Goal: Information Seeking & Learning: Learn about a topic

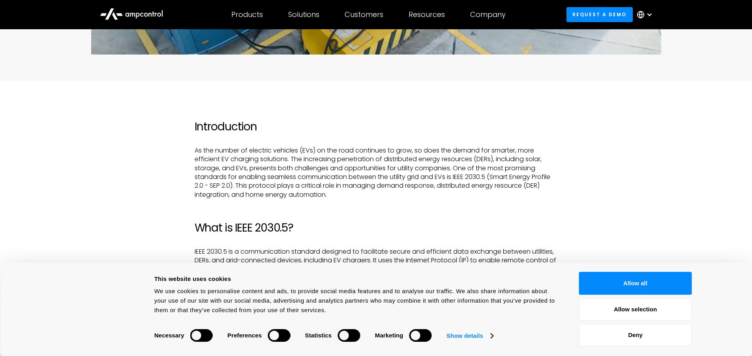
scroll to position [434, 0]
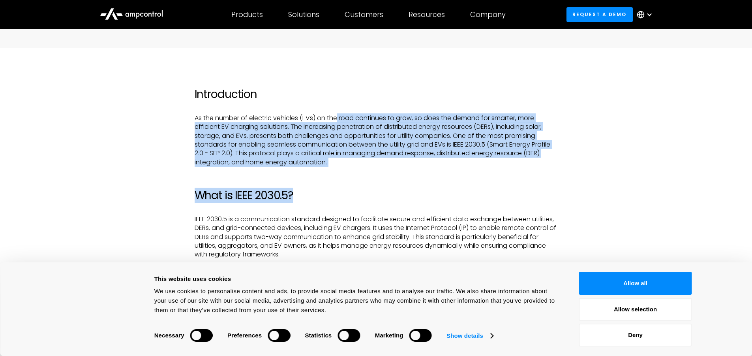
drag, startPoint x: 367, startPoint y: 174, endPoint x: 339, endPoint y: 105, distance: 74.1
drag, startPoint x: 324, startPoint y: 68, endPoint x: 370, endPoint y: 172, distance: 113.7
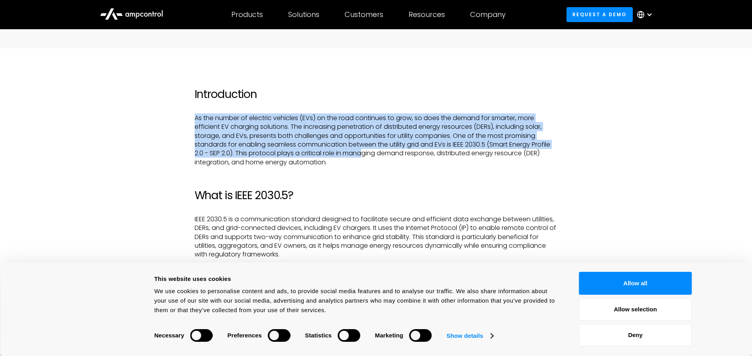
drag, startPoint x: 364, startPoint y: 154, endPoint x: 335, endPoint y: 92, distance: 68.6
click at [335, 92] on h2 "Introduction" at bounding box center [376, 94] width 363 height 13
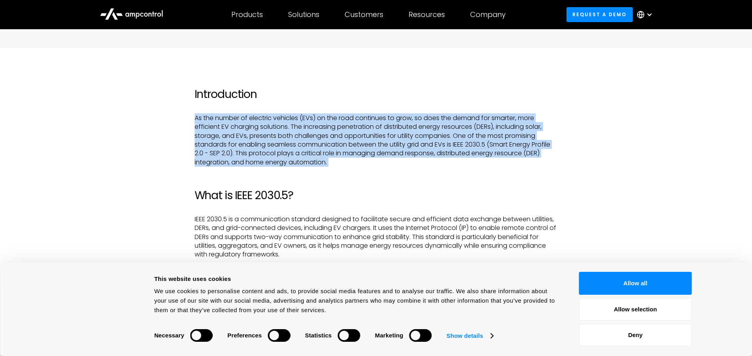
drag, startPoint x: 335, startPoint y: 92, endPoint x: 361, endPoint y: 165, distance: 76.9
click at [361, 165] on p "As the number of electric vehicles (EVs) on the road continues to grow, so does…" at bounding box center [376, 140] width 363 height 53
drag, startPoint x: 361, startPoint y: 165, endPoint x: 331, endPoint y: 89, distance: 81.2
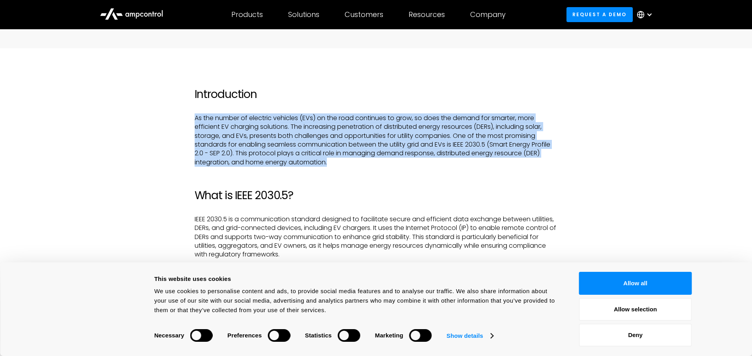
click at [331, 89] on h2 "Introduction" at bounding box center [376, 94] width 363 height 13
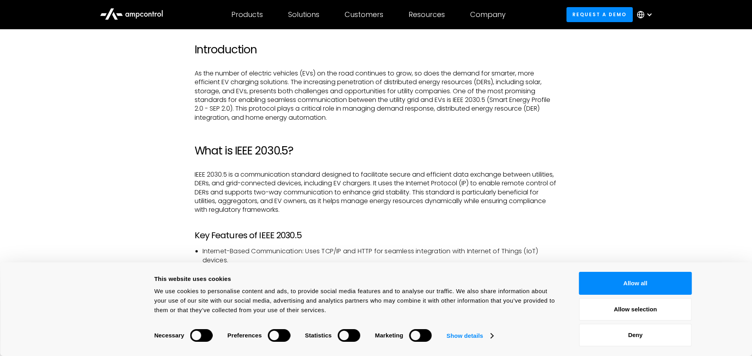
scroll to position [592, 0]
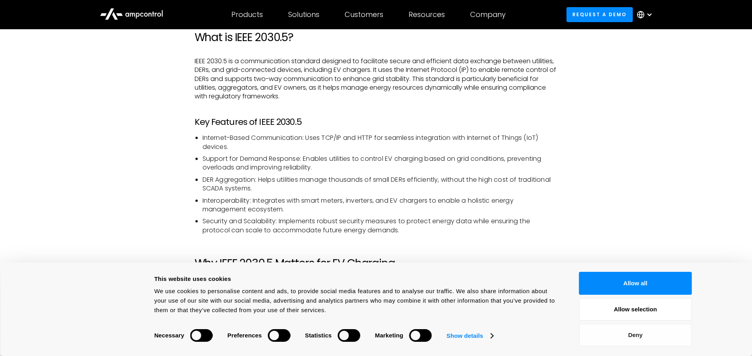
click at [623, 334] on button "Deny" at bounding box center [635, 334] width 113 height 23
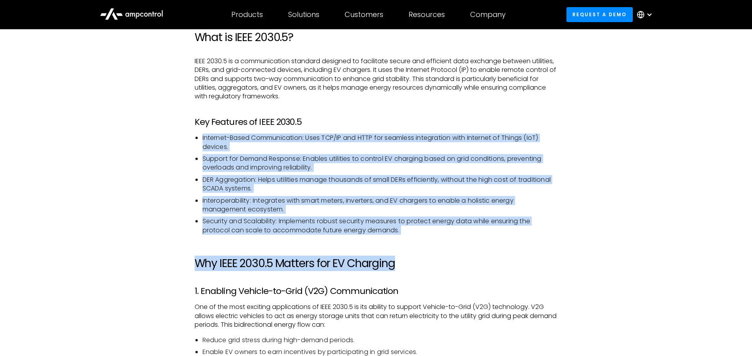
drag, startPoint x: 390, startPoint y: 120, endPoint x: 418, endPoint y: 235, distance: 118.3
click at [429, 231] on li "Security and Scalability: Implements robust security measures to protect energy…" at bounding box center [380, 226] width 355 height 18
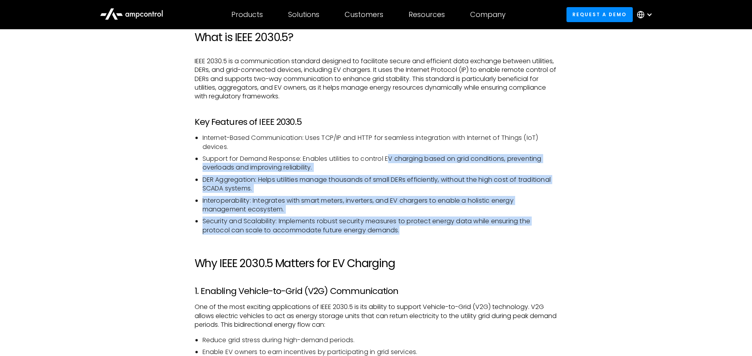
drag, startPoint x: 429, startPoint y: 231, endPoint x: 389, endPoint y: 150, distance: 90.1
click at [390, 150] on ul "Internet-Based Communication: Uses TCP/IP and HTTP for seamless integration wit…" at bounding box center [376, 183] width 363 height 101
click at [389, 150] on li "Internet-Based Communication: Uses TCP/IP and HTTP for seamless integration wit…" at bounding box center [380, 142] width 355 height 18
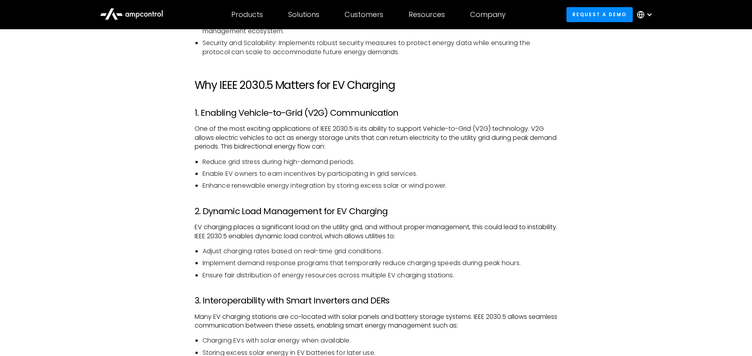
scroll to position [790, 0]
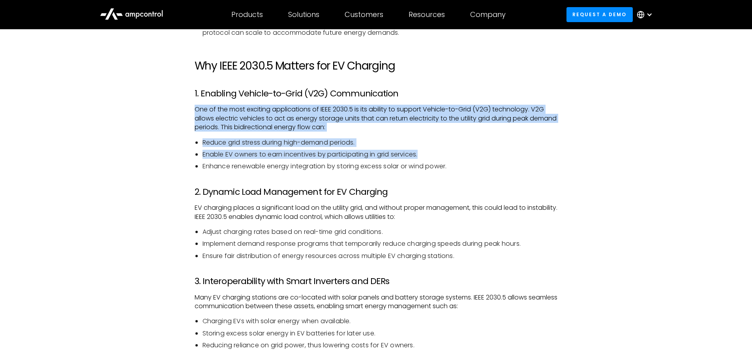
drag, startPoint x: 529, startPoint y: 158, endPoint x: 518, endPoint y: 78, distance: 80.5
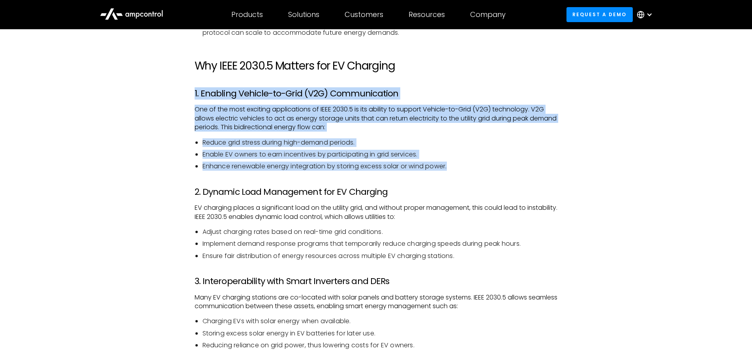
drag, startPoint x: 507, startPoint y: 120, endPoint x: 509, endPoint y: 161, distance: 41.1
click at [509, 161] on ul "Reduce grid stress during high-demand periods. Enable EV owners to earn incenti…" at bounding box center [376, 154] width 363 height 33
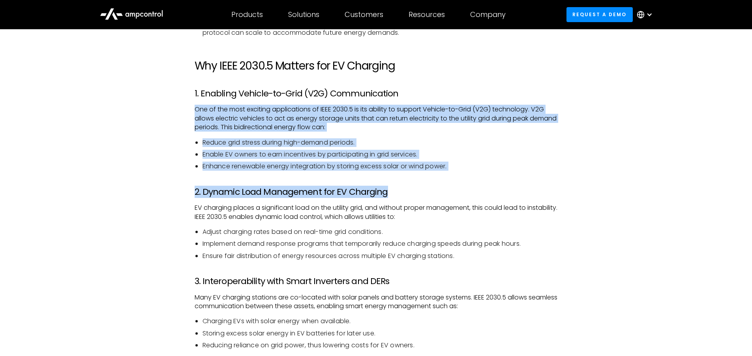
drag, startPoint x: 500, startPoint y: 165, endPoint x: 477, endPoint y: 85, distance: 82.9
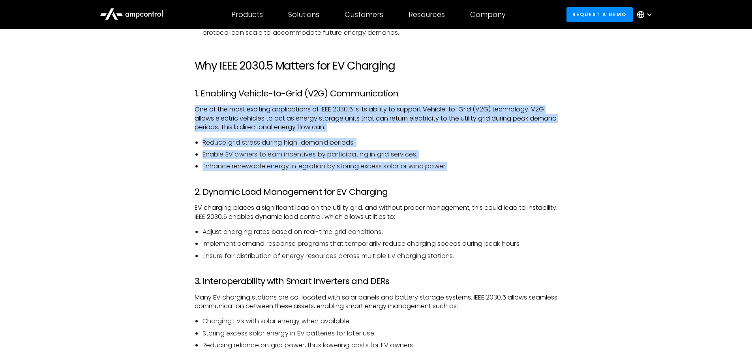
drag, startPoint x: 477, startPoint y: 85, endPoint x: 477, endPoint y: 163, distance: 77.8
click at [477, 163] on li "Enhance renewable energy integration by storing excess solar or wind power." at bounding box center [380, 166] width 355 height 9
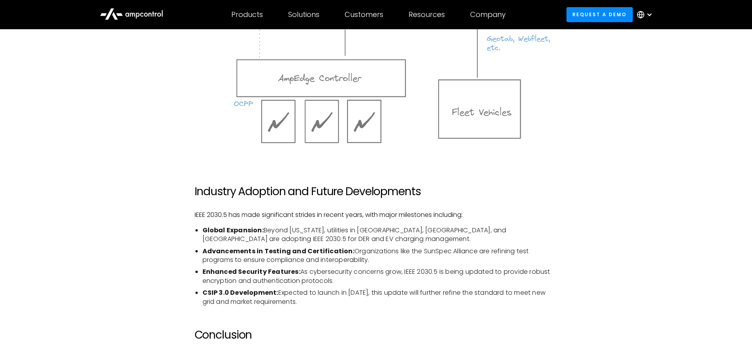
scroll to position [1540, 0]
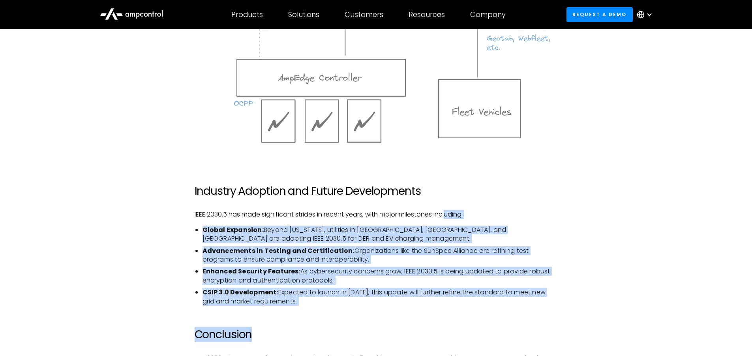
drag, startPoint x: 411, startPoint y: 316, endPoint x: 451, endPoint y: 211, distance: 112.1
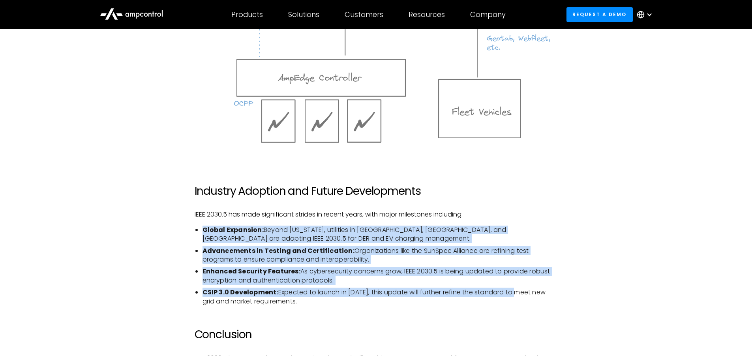
drag, startPoint x: 530, startPoint y: 214, endPoint x: 517, endPoint y: 296, distance: 82.8
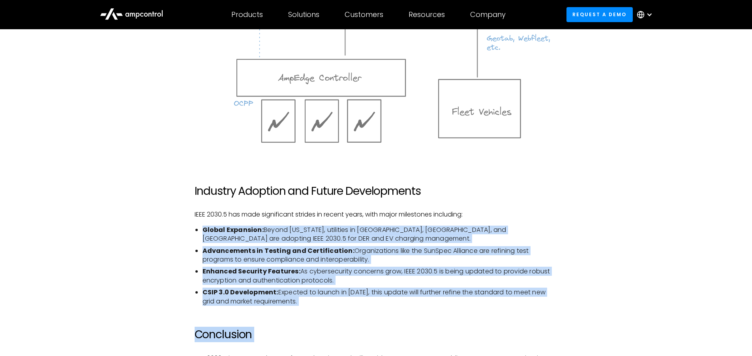
drag, startPoint x: 507, startPoint y: 309, endPoint x: 505, endPoint y: 209, distance: 99.9
drag, startPoint x: 389, startPoint y: 282, endPoint x: 345, endPoint y: 242, distance: 59.0
click at [345, 242] on ul "Global Expansion: Beyond [US_STATE], utilities in [GEOGRAPHIC_DATA], [GEOGRAPHI…" at bounding box center [376, 265] width 363 height 80
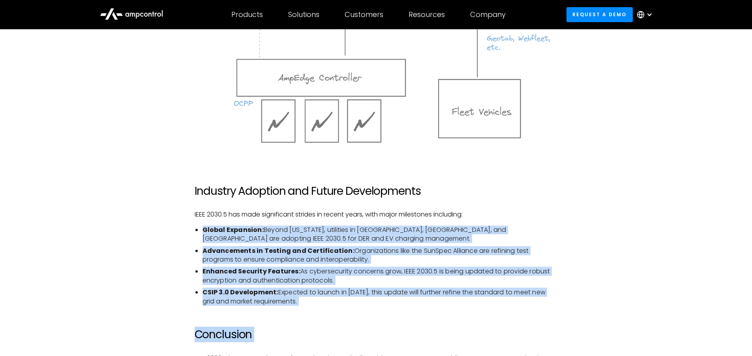
click at [345, 242] on li "Global Expansion: Beyond [US_STATE], utilities in [GEOGRAPHIC_DATA], [GEOGRAPHI…" at bounding box center [380, 234] width 355 height 18
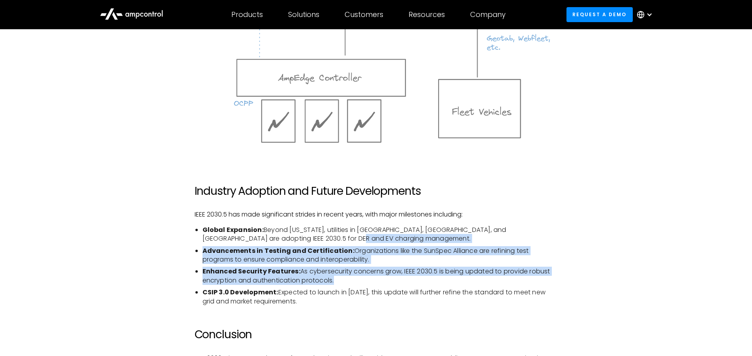
drag, startPoint x: 345, startPoint y: 242, endPoint x: 351, endPoint y: 284, distance: 42.2
click at [351, 284] on ul "Global Expansion: Beyond [US_STATE], utilities in [GEOGRAPHIC_DATA], [GEOGRAPHI…" at bounding box center [376, 265] width 363 height 80
click at [351, 284] on li "Enhanced Security Features: As cybersecurity concerns grow, IEEE 2030.5 is bein…" at bounding box center [380, 276] width 355 height 18
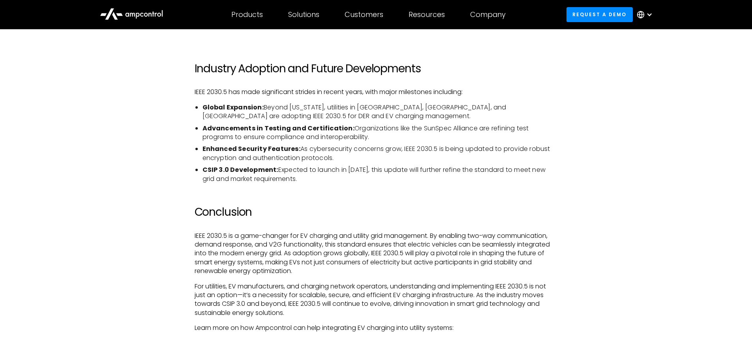
scroll to position [1698, 0]
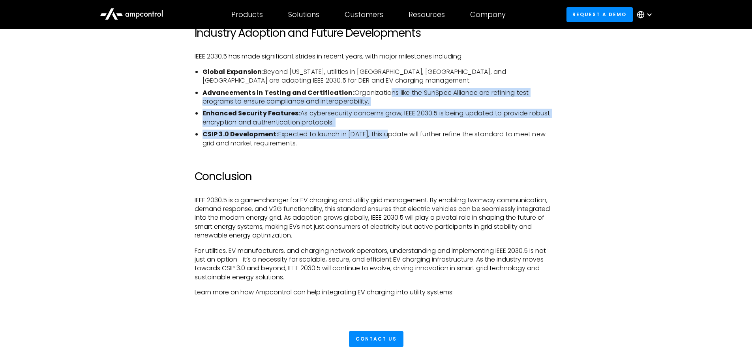
drag, startPoint x: 389, startPoint y: 138, endPoint x: 386, endPoint y: 90, distance: 48.3
click at [386, 90] on ul "Global Expansion: Beyond [US_STATE], utilities in [GEOGRAPHIC_DATA], [GEOGRAPHI…" at bounding box center [376, 108] width 363 height 80
click at [386, 90] on li "Advancements in Testing and Certification: Organizations like the SunSpec Allia…" at bounding box center [380, 97] width 355 height 18
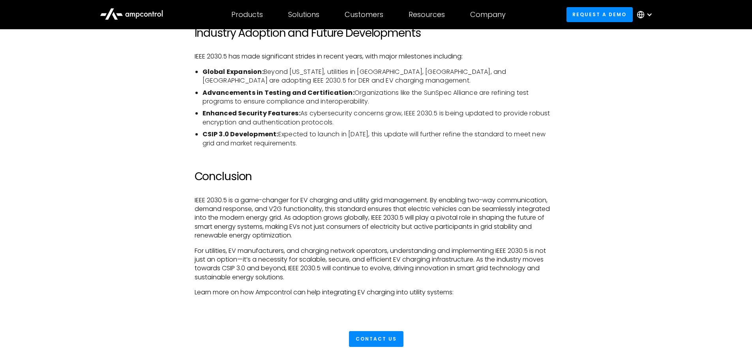
drag, startPoint x: 382, startPoint y: 77, endPoint x: 388, endPoint y: 128, distance: 50.5
click at [388, 127] on ul "Global Expansion: Beyond [US_STATE], utilities in [GEOGRAPHIC_DATA], [GEOGRAPHI…" at bounding box center [376, 108] width 363 height 80
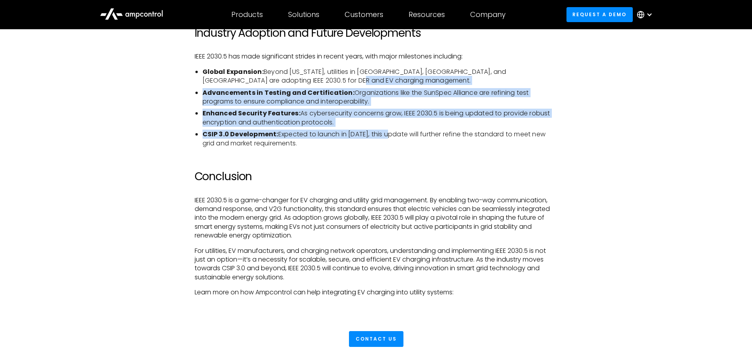
click at [389, 128] on ul "Global Expansion: Beyond [US_STATE], utilities in [GEOGRAPHIC_DATA], [GEOGRAPHI…" at bounding box center [376, 108] width 363 height 80
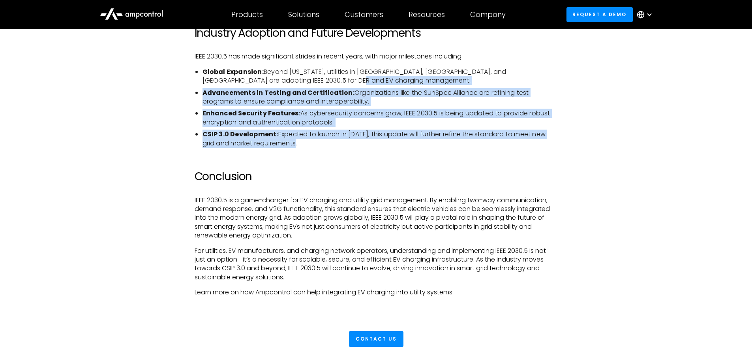
drag, startPoint x: 386, startPoint y: 140, endPoint x: 380, endPoint y: 82, distance: 58.0
click at [380, 82] on ul "Global Expansion: Beyond [US_STATE], utilities in [GEOGRAPHIC_DATA], [GEOGRAPHI…" at bounding box center [376, 108] width 363 height 80
click at [380, 82] on li "Global Expansion: Beyond [US_STATE], utilities in [GEOGRAPHIC_DATA], [GEOGRAPHI…" at bounding box center [380, 77] width 355 height 18
drag, startPoint x: 380, startPoint y: 82, endPoint x: 396, endPoint y: 160, distance: 79.7
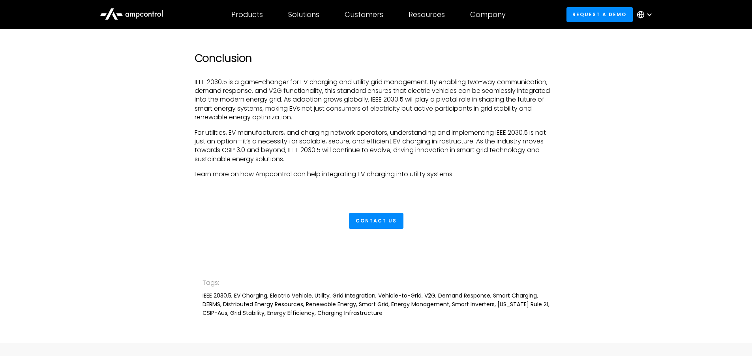
scroll to position [1816, 0]
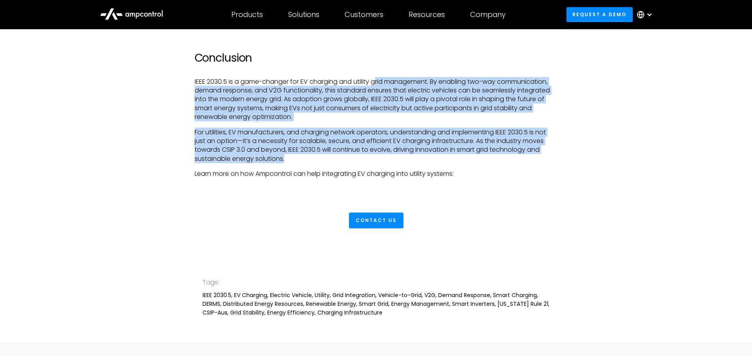
drag, startPoint x: 392, startPoint y: 160, endPoint x: 376, endPoint y: 66, distance: 95.2
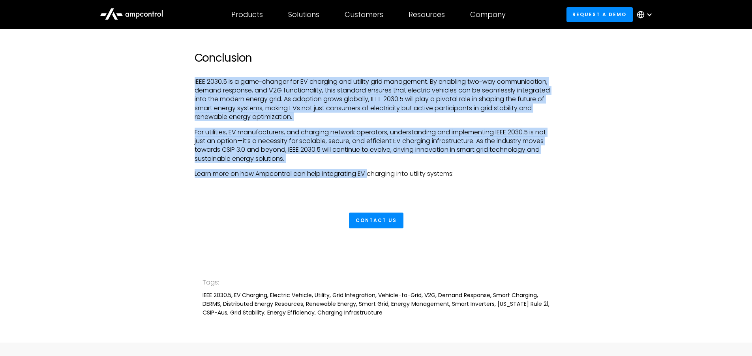
drag, startPoint x: 360, startPoint y: 52, endPoint x: 371, endPoint y: 164, distance: 112.7
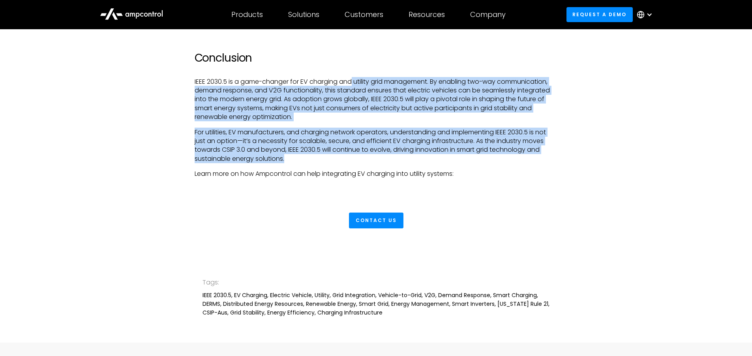
drag, startPoint x: 367, startPoint y: 158, endPoint x: 353, endPoint y: 80, distance: 79.5
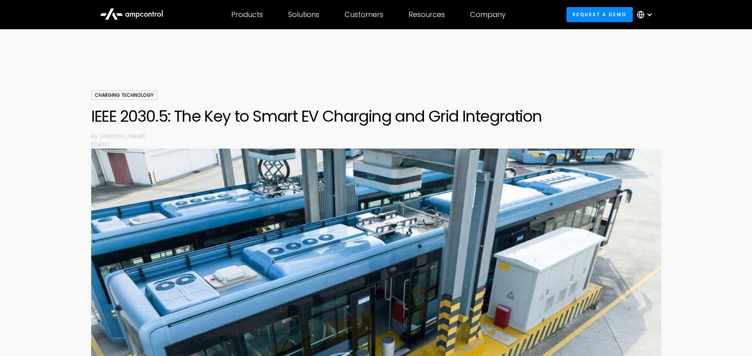
scroll to position [0, 0]
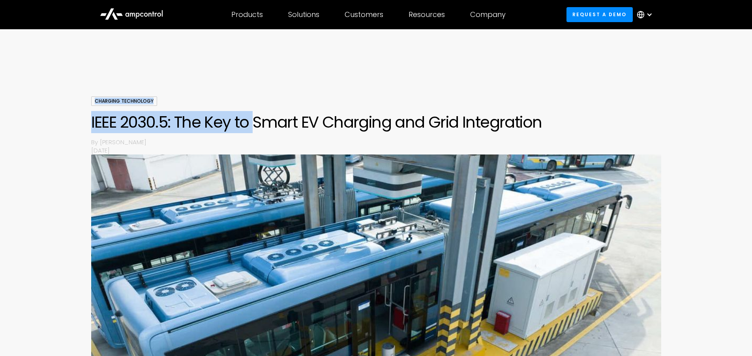
drag, startPoint x: 255, startPoint y: 86, endPoint x: 255, endPoint y: 130, distance: 43.8
click at [255, 130] on div "Charging Technology IEEE 2030.5: The Key to Smart EV Charging and Grid Integrat…" at bounding box center [376, 255] width 752 height 453
click at [255, 130] on h1 "IEEE 2030.5: The Key to Smart EV Charging and Grid Integration" at bounding box center [376, 122] width 570 height 19
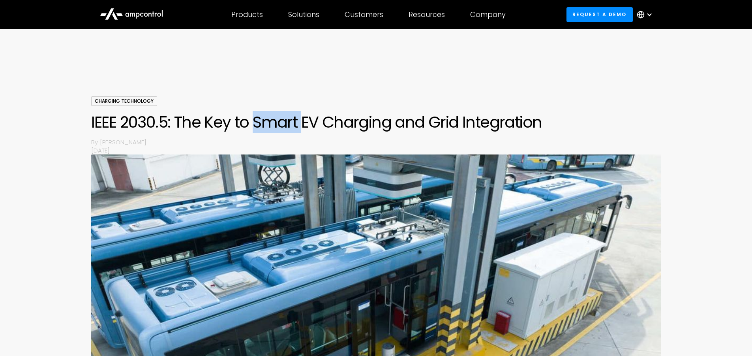
click at [255, 130] on h1 "IEEE 2030.5: The Key to Smart EV Charging and Grid Integration" at bounding box center [376, 122] width 570 height 19
click at [261, 145] on p "[PERSON_NAME]" at bounding box center [380, 142] width 561 height 8
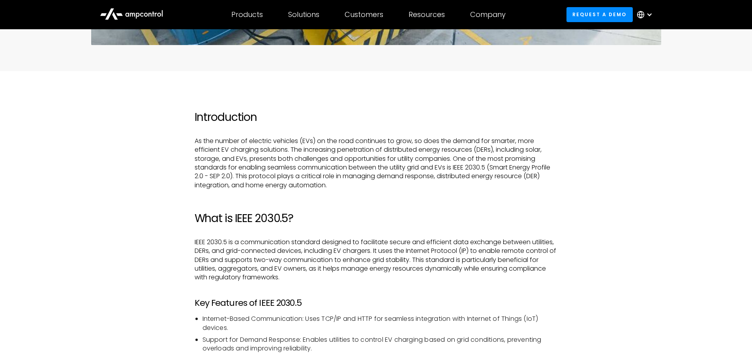
scroll to position [434, 0]
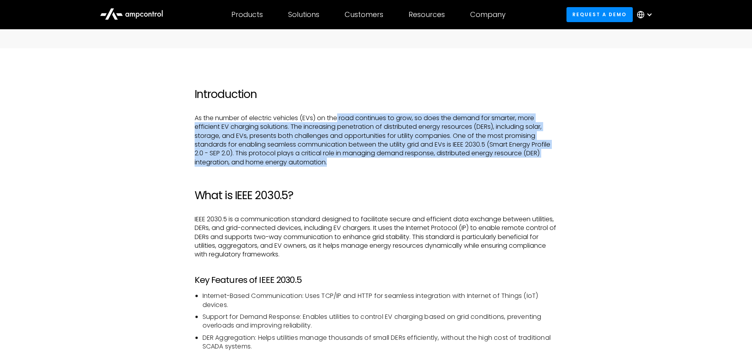
drag, startPoint x: 348, startPoint y: 161, endPoint x: 338, endPoint y: 104, distance: 58.5
drag, startPoint x: 322, startPoint y: 77, endPoint x: 353, endPoint y: 165, distance: 93.8
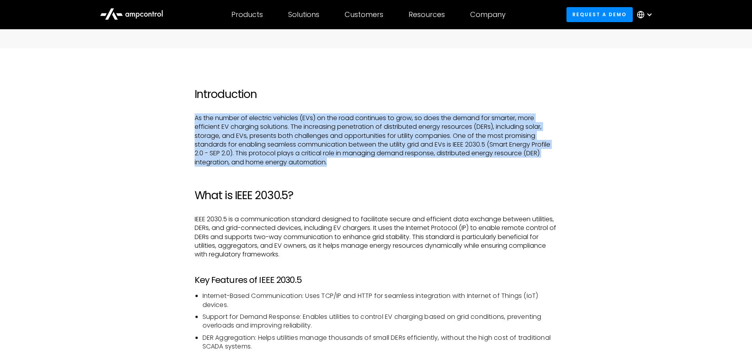
click at [356, 163] on p "As the number of electric vehicles (EVs) on the road continues to grow, so does…" at bounding box center [376, 140] width 363 height 53
drag, startPoint x: 366, startPoint y: 164, endPoint x: 373, endPoint y: 80, distance: 84.0
drag, startPoint x: 373, startPoint y: 80, endPoint x: 359, endPoint y: 166, distance: 86.8
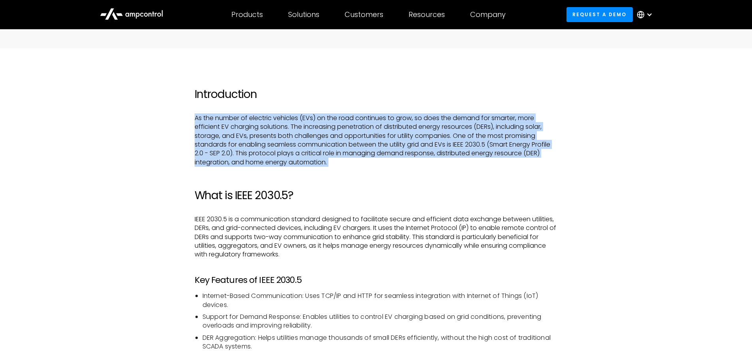
click at [359, 166] on p "As the number of electric vehicles (EVs) on the road continues to grow, so does…" at bounding box center [376, 140] width 363 height 53
drag, startPoint x: 359, startPoint y: 166, endPoint x: 334, endPoint y: 80, distance: 89.4
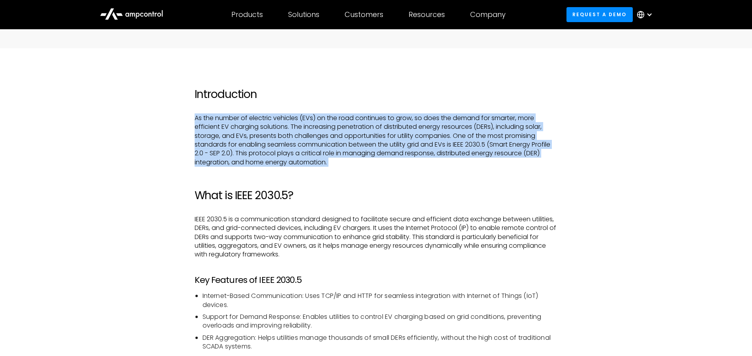
drag, startPoint x: 335, startPoint y: 80, endPoint x: 376, endPoint y: 162, distance: 91.6
click at [376, 162] on p "As the number of electric vehicles (EVs) on the road continues to grow, so does…" at bounding box center [376, 140] width 363 height 53
drag, startPoint x: 359, startPoint y: 171, endPoint x: 349, endPoint y: 97, distance: 74.0
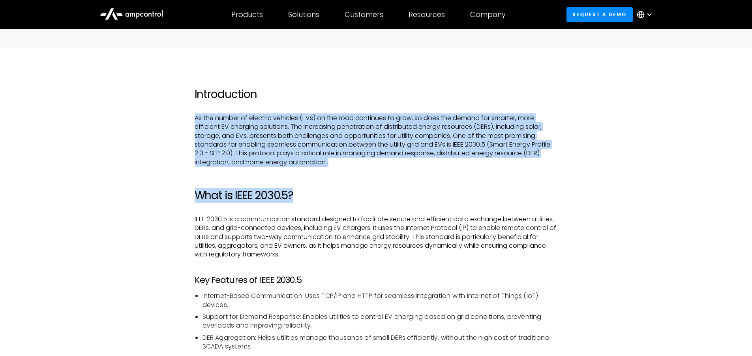
click at [352, 98] on h2 "Introduction" at bounding box center [376, 94] width 363 height 13
drag, startPoint x: 350, startPoint y: 82, endPoint x: 369, endPoint y: 170, distance: 90.5
drag, startPoint x: 365, startPoint y: 161, endPoint x: 338, endPoint y: 81, distance: 84.5
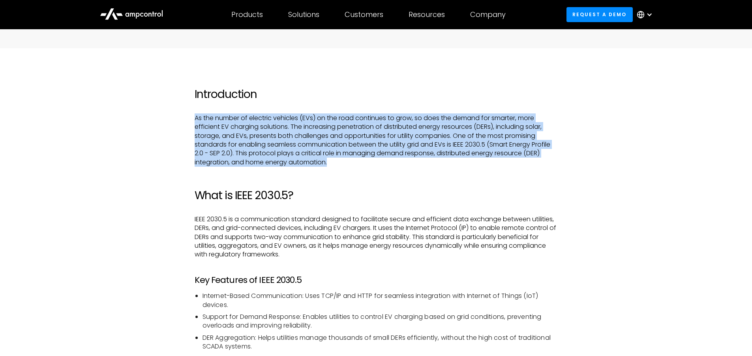
drag, startPoint x: 342, startPoint y: 93, endPoint x: 345, endPoint y: 163, distance: 70.8
click at [345, 163] on p "As the number of electric vehicles (EVs) on the road continues to grow, so does…" at bounding box center [376, 140] width 363 height 53
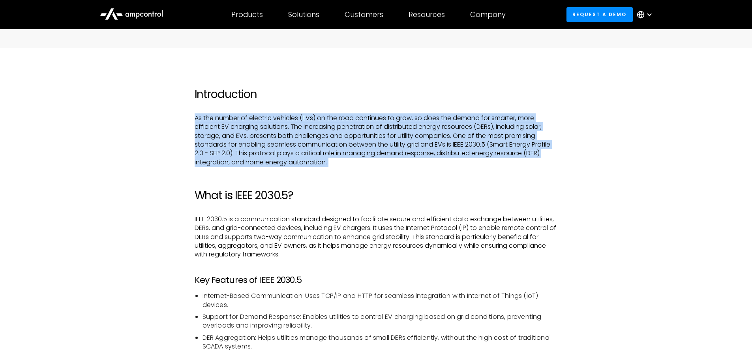
drag, startPoint x: 345, startPoint y: 163, endPoint x: 330, endPoint y: 90, distance: 74.6
click at [330, 90] on h2 "Introduction" at bounding box center [376, 94] width 363 height 13
drag, startPoint x: 330, startPoint y: 90, endPoint x: 360, endPoint y: 163, distance: 79.0
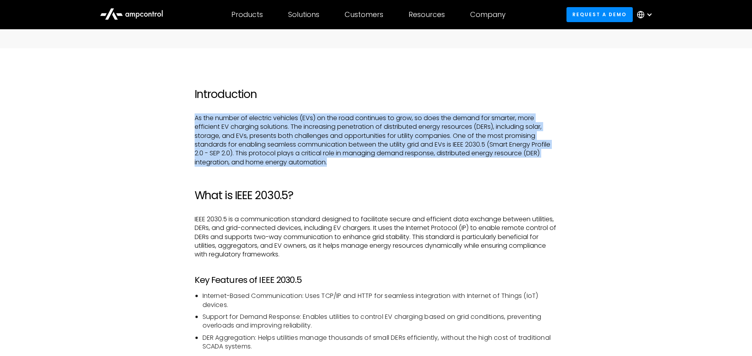
click at [360, 163] on p "As the number of electric vehicles (EVs) on the road continues to grow, so does…" at bounding box center [376, 140] width 363 height 53
drag, startPoint x: 360, startPoint y: 163, endPoint x: 416, endPoint y: 84, distance: 96.9
drag, startPoint x: 416, startPoint y: 84, endPoint x: 451, endPoint y: 160, distance: 82.8
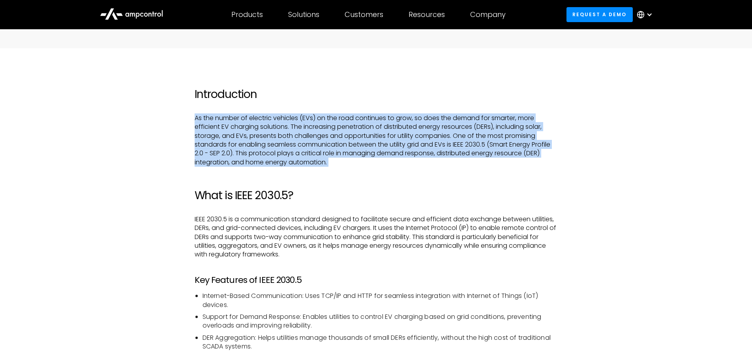
click at [451, 160] on p "As the number of electric vehicles (EVs) on the road continues to grow, so does…" at bounding box center [376, 140] width 363 height 53
drag, startPoint x: 449, startPoint y: 171, endPoint x: 424, endPoint y: 83, distance: 90.6
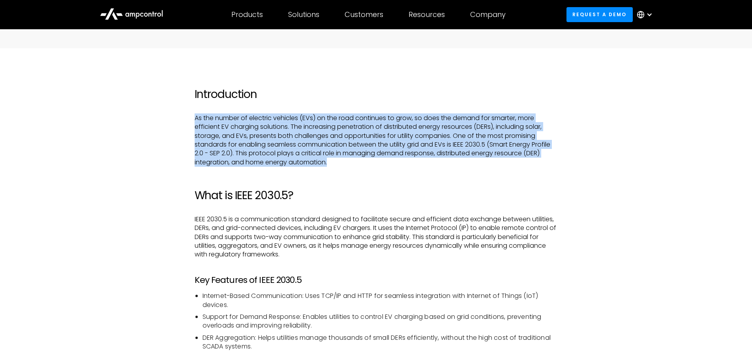
drag, startPoint x: 417, startPoint y: 75, endPoint x: 428, endPoint y: 160, distance: 86.4
click at [428, 160] on p "As the number of electric vehicles (EVs) on the road continues to grow, so does…" at bounding box center [376, 140] width 363 height 53
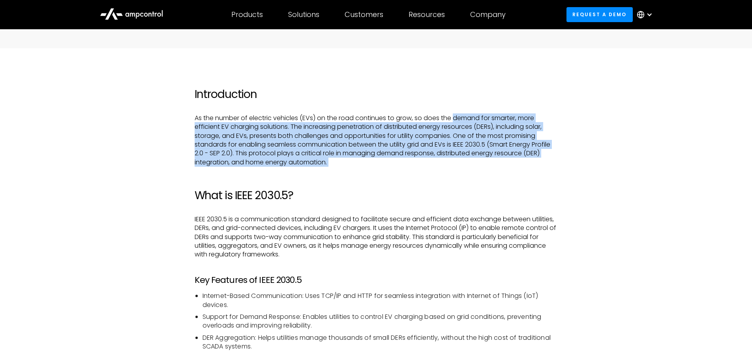
drag, startPoint x: 428, startPoint y: 160, endPoint x: 456, endPoint y: 118, distance: 51.0
click at [456, 118] on p "As the number of electric vehicles (EVs) on the road continues to grow, so does…" at bounding box center [376, 140] width 363 height 53
drag, startPoint x: 456, startPoint y: 118, endPoint x: 462, endPoint y: 165, distance: 47.3
click at [462, 165] on p "As the number of electric vehicles (EVs) on the road continues to grow, so does…" at bounding box center [376, 140] width 363 height 53
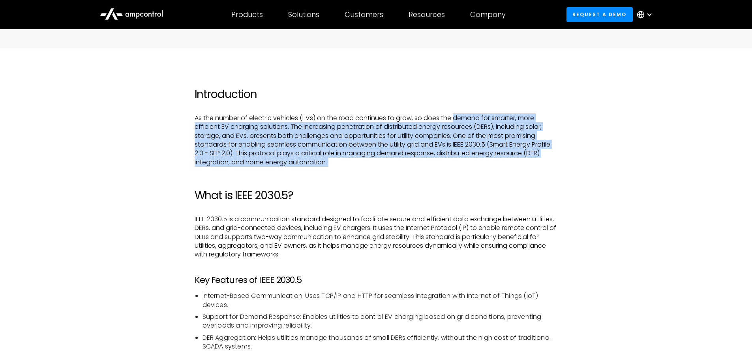
click at [462, 165] on p "As the number of electric vehicles (EVs) on the road continues to grow, so does…" at bounding box center [376, 140] width 363 height 53
drag, startPoint x: 462, startPoint y: 165, endPoint x: 459, endPoint y: 109, distance: 55.7
drag, startPoint x: 455, startPoint y: 117, endPoint x: 465, endPoint y: 166, distance: 49.9
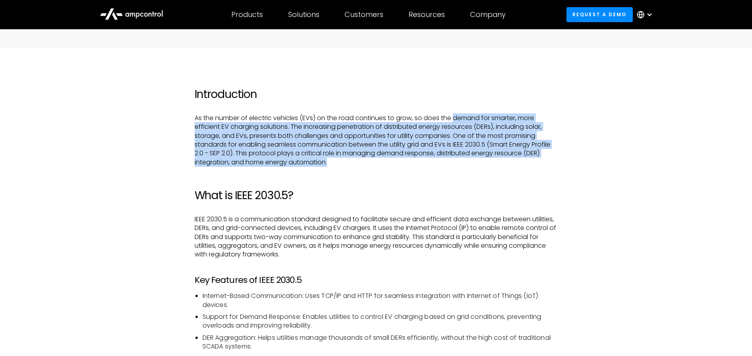
click at [465, 166] on p "As the number of electric vehicles (EVs) on the road continues to grow, so does…" at bounding box center [376, 140] width 363 height 53
drag, startPoint x: 464, startPoint y: 161, endPoint x: 443, endPoint y: 115, distance: 50.6
click at [443, 115] on p "As the number of electric vehicles (EVs) on the road continues to grow, so does…" at bounding box center [376, 140] width 363 height 53
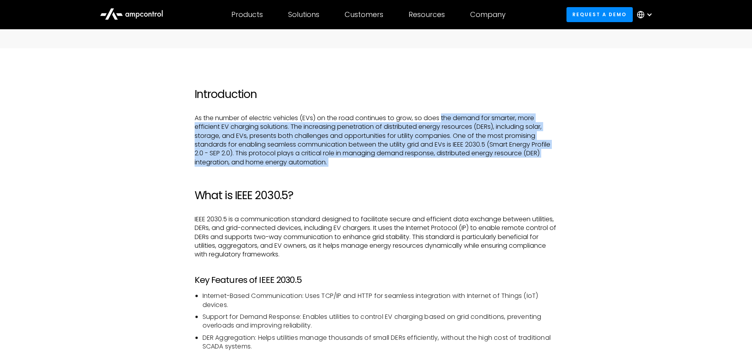
drag, startPoint x: 443, startPoint y: 115, endPoint x: 453, endPoint y: 165, distance: 51.4
click at [453, 165] on p "As the number of electric vehicles (EVs) on the road continues to grow, so does…" at bounding box center [376, 140] width 363 height 53
drag, startPoint x: 453, startPoint y: 165, endPoint x: 445, endPoint y: 119, distance: 47.3
click at [445, 119] on p "As the number of electric vehicles (EVs) on the road continues to grow, so does…" at bounding box center [376, 140] width 363 height 53
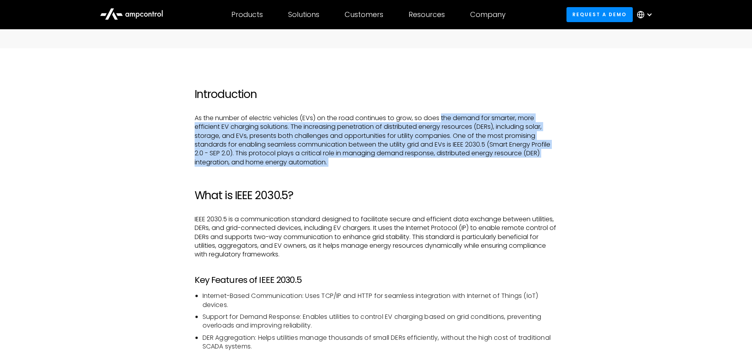
click at [445, 119] on p "As the number of electric vehicles (EVs) on the road continues to grow, so does…" at bounding box center [376, 140] width 363 height 53
drag, startPoint x: 445, startPoint y: 119, endPoint x: 444, endPoint y: 161, distance: 42.7
click at [444, 161] on p "As the number of electric vehicles (EVs) on the road continues to grow, so does…" at bounding box center [376, 140] width 363 height 53
drag, startPoint x: 444, startPoint y: 161, endPoint x: 446, endPoint y: 119, distance: 42.3
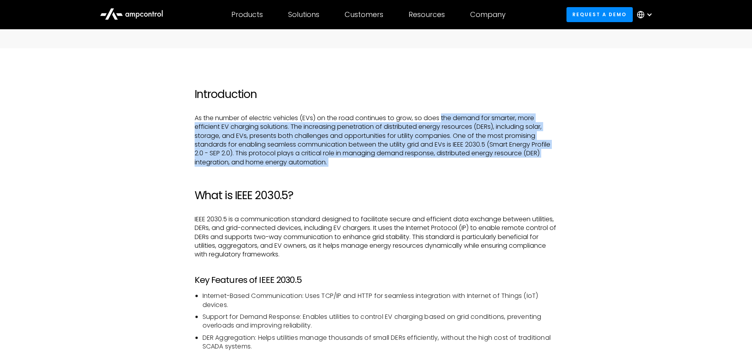
click at [446, 119] on p "As the number of electric vehicles (EVs) on the road continues to grow, so does…" at bounding box center [376, 140] width 363 height 53
drag, startPoint x: 446, startPoint y: 119, endPoint x: 444, endPoint y: 164, distance: 44.6
click at [444, 164] on p "As the number of electric vehicles (EVs) on the road continues to grow, so does…" at bounding box center [376, 140] width 363 height 53
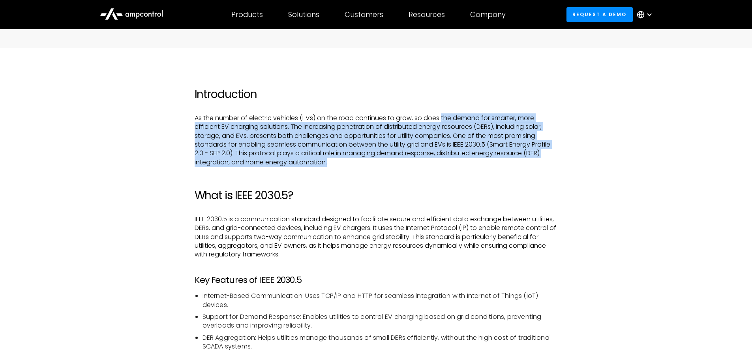
drag, startPoint x: 444, startPoint y: 164, endPoint x: 443, endPoint y: 118, distance: 46.2
click at [443, 118] on p "As the number of electric vehicles (EVs) on the road continues to grow, so does…" at bounding box center [376, 140] width 363 height 53
drag, startPoint x: 443, startPoint y: 118, endPoint x: 444, endPoint y: 163, distance: 45.0
click at [444, 163] on p "As the number of electric vehicles (EVs) on the road continues to grow, so does…" at bounding box center [376, 140] width 363 height 53
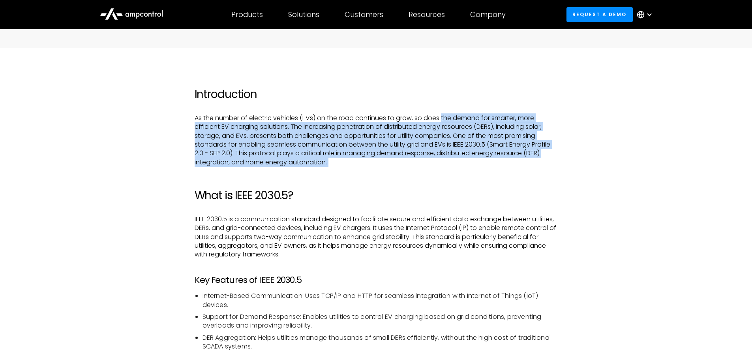
click at [444, 163] on p "As the number of electric vehicles (EVs) on the road continues to grow, so does…" at bounding box center [376, 140] width 363 height 53
drag, startPoint x: 444, startPoint y: 163, endPoint x: 442, endPoint y: 113, distance: 50.2
drag, startPoint x: 442, startPoint y: 113, endPoint x: 442, endPoint y: 161, distance: 48.6
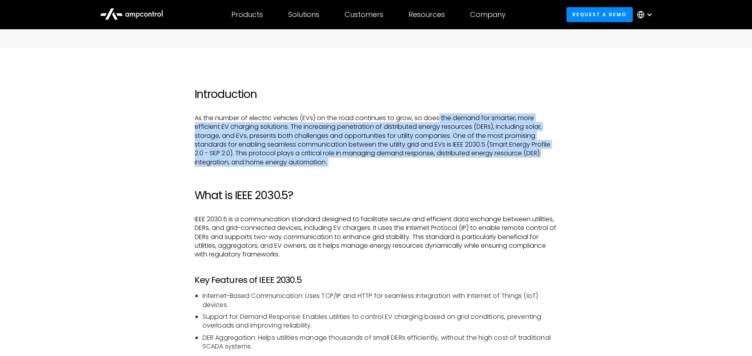
click at [442, 161] on p "As the number of electric vehicles (EVs) on the road continues to grow, so does…" at bounding box center [376, 140] width 363 height 53
drag
click at [449, 114] on p "As the number of electric vehicles (EVs) on the road continues to grow, so does…" at bounding box center [376, 140] width 363 height 53
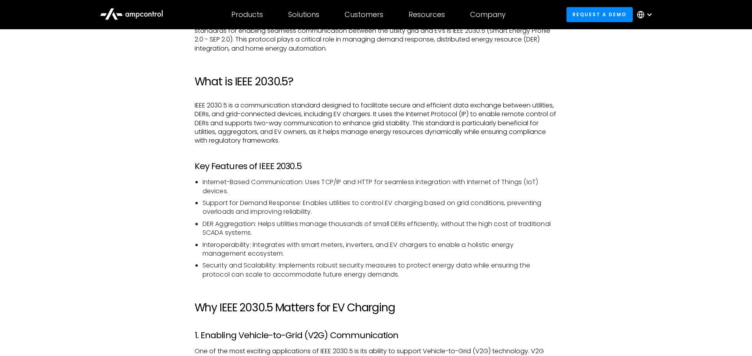
scroll to position [553, 0]
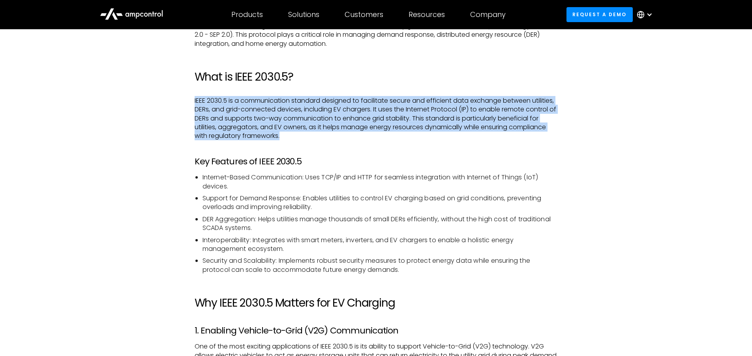
drag, startPoint x: 365, startPoint y: 139, endPoint x: 347, endPoint y: 77, distance: 65.4
click at [348, 77] on h2 "What is IEEE 2030.5?" at bounding box center [376, 76] width 363 height 13
drag, startPoint x: 348, startPoint y: 77, endPoint x: 364, endPoint y: 149, distance: 73.9
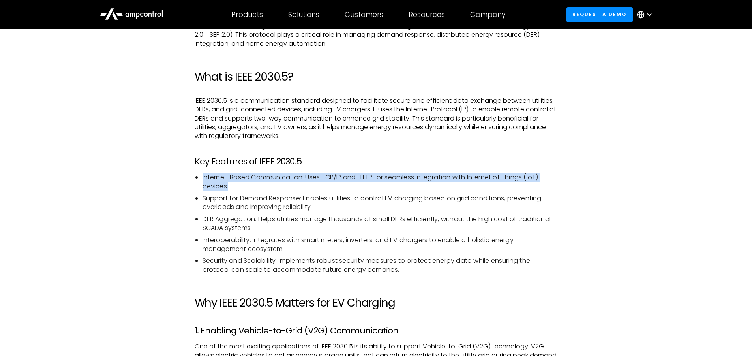
drag, startPoint x: 374, startPoint y: 158, endPoint x: 396, endPoint y: 189, distance: 38.0
click at [396, 189] on li "Internet-Based Communication: Uses TCP/IP and HTTP for seamless integration wit…" at bounding box center [380, 182] width 355 height 18
drag, startPoint x: 396, startPoint y: 189, endPoint x: 387, endPoint y: 157, distance: 33.4
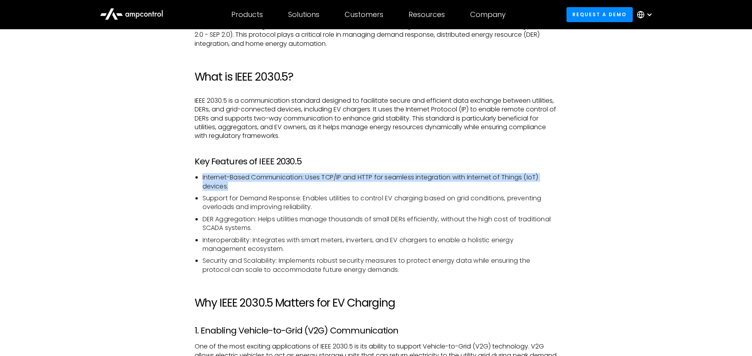
click at [387, 157] on h3 "Key Features of IEEE 2030.5" at bounding box center [376, 161] width 363 height 10
drag, startPoint x: 418, startPoint y: 157, endPoint x: 404, endPoint y: 188, distance: 33.6
click at [404, 188] on li "Internet-Based Communication: Uses TCP/IP and HTTP for seamless integration wit…" at bounding box center [380, 182] width 355 height 18
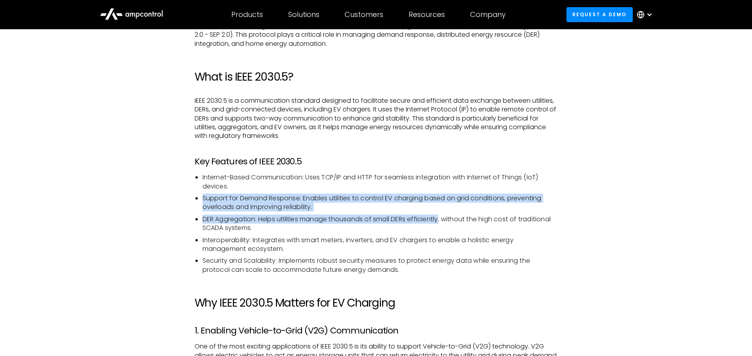
drag, startPoint x: 404, startPoint y: 188, endPoint x: 414, endPoint y: 214, distance: 28.6
click at [414, 214] on ul "Internet-Based Communication: Uses TCP/IP and HTTP for seamless integration wit…" at bounding box center [376, 223] width 363 height 101
click at [413, 215] on li "DER Aggregation: Helps utilities manage thousands of small DERs efficiently, wi…" at bounding box center [380, 224] width 355 height 18
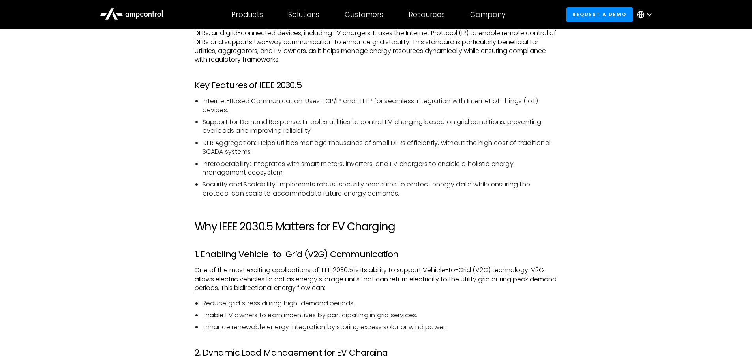
scroll to position [632, 0]
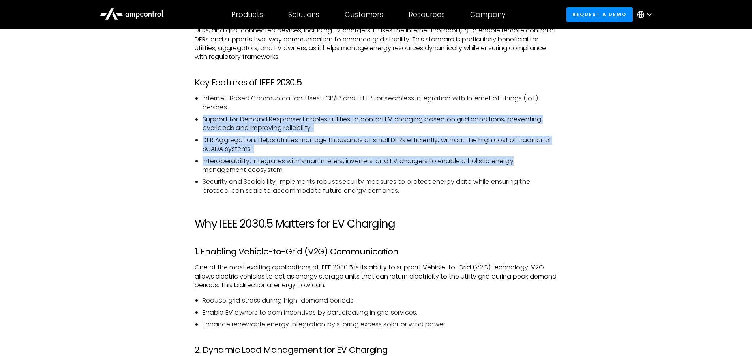
drag, startPoint x: 532, startPoint y: 162, endPoint x: 196, endPoint y: 114, distance: 339.0
click at [196, 114] on ul "Internet-Based Communication: Uses TCP/IP and HTTP for seamless integration wit…" at bounding box center [376, 144] width 363 height 101
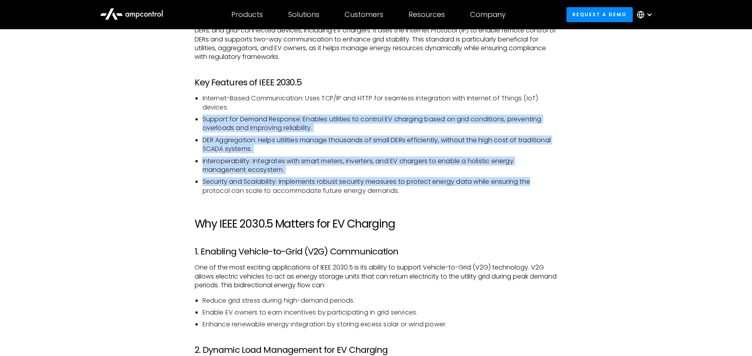
drag, startPoint x: 196, startPoint y: 114, endPoint x: 541, endPoint y: 178, distance: 350.6
click at [541, 178] on ul "Internet-Based Communication: Uses TCP/IP and HTTP for seamless integration wit…" at bounding box center [376, 144] width 363 height 101
click at [541, 178] on li "Security and Scalability: Implements robust security measures to protect energy…" at bounding box center [380, 186] width 355 height 18
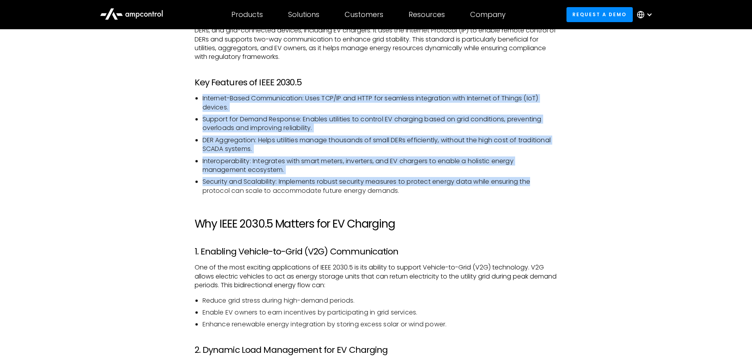
drag, startPoint x: 541, startPoint y: 178, endPoint x: 192, endPoint y: 98, distance: 358.6
drag, startPoint x: 187, startPoint y: 92, endPoint x: 614, endPoint y: 180, distance: 435.3
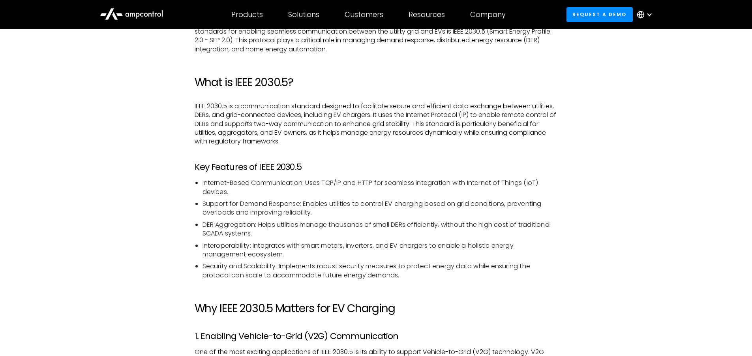
scroll to position [513, 0]
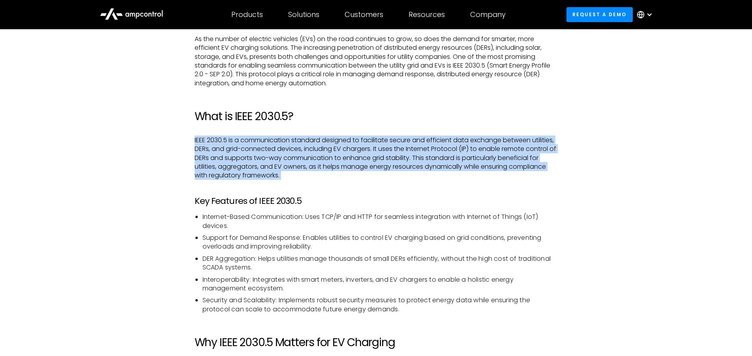
drag, startPoint x: 185, startPoint y: 139, endPoint x: 174, endPoint y: 182, distance: 44.8
drag, startPoint x: 174, startPoint y: 182, endPoint x: 169, endPoint y: 136, distance: 46.1
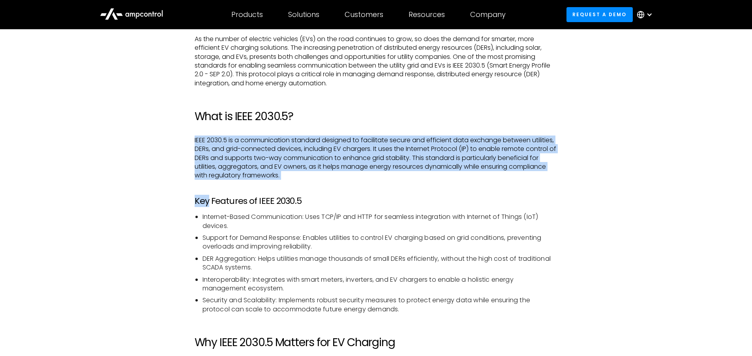
drag, startPoint x: 169, startPoint y: 136, endPoint x: 315, endPoint y: 174, distance: 150.9
click at [314, 174] on p "IEEE 2030.5 is a communication standard designed to facilitate secure and effic…" at bounding box center [376, 158] width 363 height 44
drag, startPoint x: 314, startPoint y: 174, endPoint x: 318, endPoint y: 119, distance: 55.4
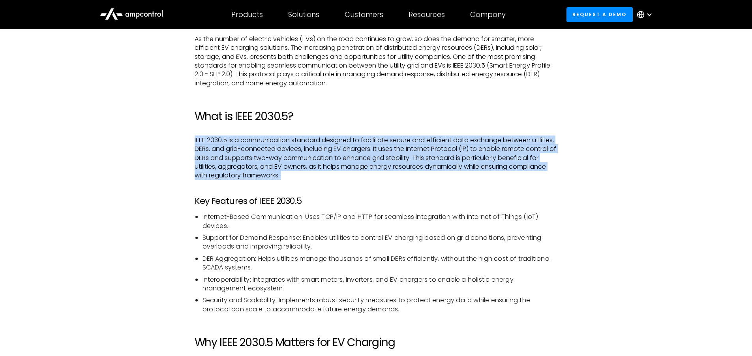
click at [318, 119] on h2 "What is IEEE 2030.5?" at bounding box center [376, 116] width 363 height 13
drag, startPoint x: 318, startPoint y: 119, endPoint x: 370, endPoint y: 176, distance: 77.1
click at [370, 175] on p "IEEE 2030.5 is a communication standard designed to facilitate secure and effic…" at bounding box center [376, 158] width 363 height 44
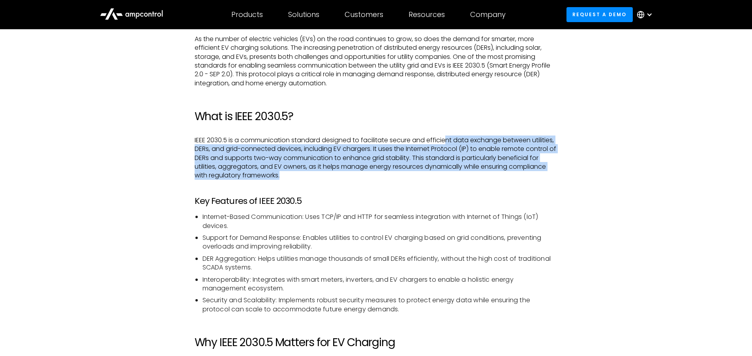
drag, startPoint x: 407, startPoint y: 175, endPoint x: 448, endPoint y: 141, distance: 52.7
click at [448, 141] on p "IEEE 2030.5 is a communication standard designed to facilitate secure and effic…" at bounding box center [376, 158] width 363 height 44
click at [447, 144] on p "IEEE 2030.5 is a communication standard designed to facilitate secure and effic…" at bounding box center [376, 158] width 363 height 44
drag, startPoint x: 474, startPoint y: 175, endPoint x: 457, endPoint y: 136, distance: 42.5
click at [457, 136] on p "IEEE 2030.5 is a communication standard designed to facilitate secure and effic…" at bounding box center [376, 158] width 363 height 44
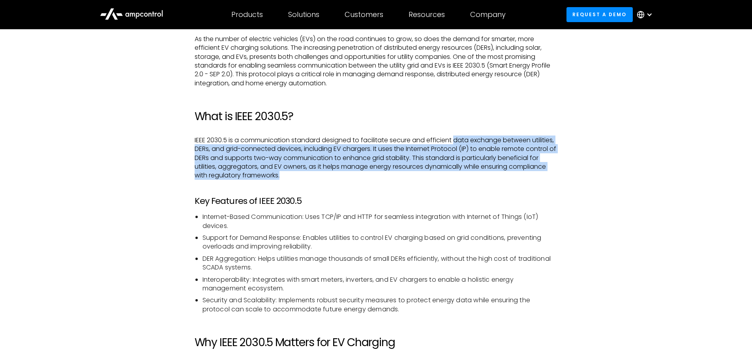
click at [457, 136] on p "IEEE 2030.5 is a communication standard designed to facilitate secure and effic…" at bounding box center [376, 158] width 363 height 44
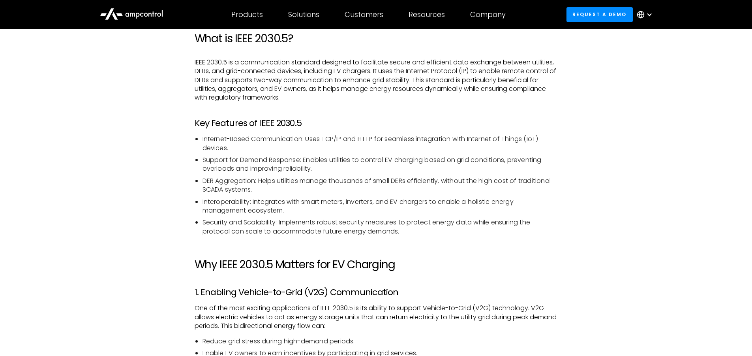
scroll to position [592, 0]
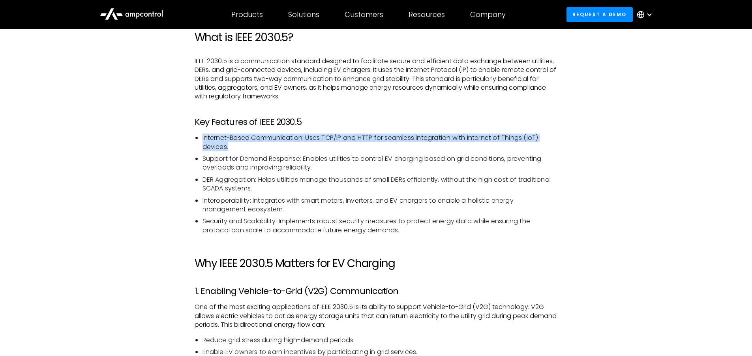
drag, startPoint x: 341, startPoint y: 145, endPoint x: 335, endPoint y: 111, distance: 34.9
drag, startPoint x: 335, startPoint y: 111, endPoint x: 317, endPoint y: 154, distance: 47.1
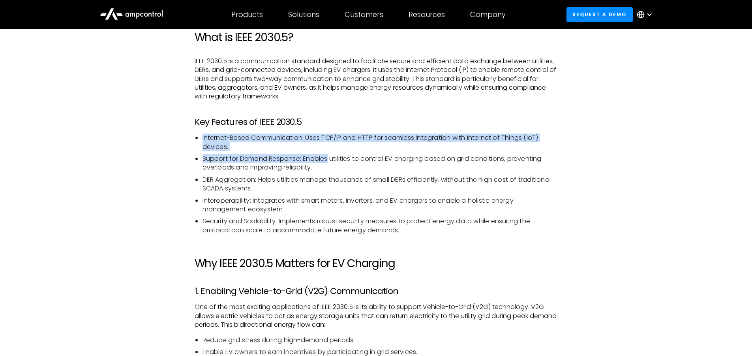
click at [317, 154] on li "Support for Demand Response: Enables utilities to control EV charging based on …" at bounding box center [380, 163] width 355 height 18
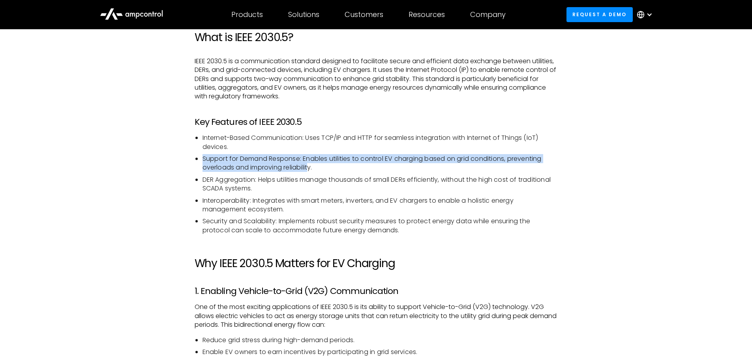
drag, startPoint x: 310, startPoint y: 144, endPoint x: 311, endPoint y: 168, distance: 23.7
click at [311, 168] on ul "Internet-Based Communication: Uses TCP/IP and HTTP for seamless integration wit…" at bounding box center [376, 183] width 363 height 101
click at [311, 168] on li "Support for Demand Response: Enables utilities to control EV charging based on …" at bounding box center [380, 163] width 355 height 18
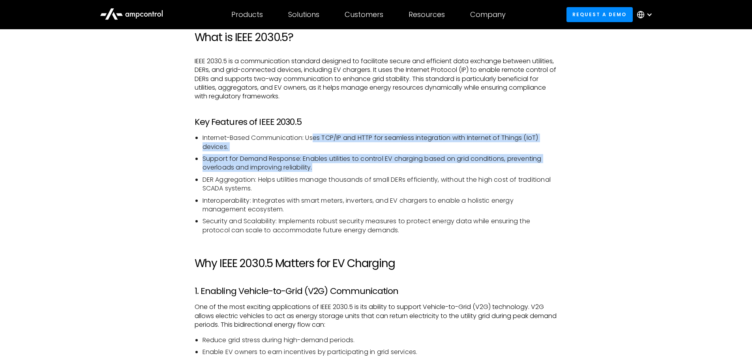
drag, startPoint x: 320, startPoint y: 170, endPoint x: 316, endPoint y: 136, distance: 33.8
click at [316, 136] on ul "Internet-Based Communication: Uses TCP/IP and HTTP for seamless integration wit…" at bounding box center [376, 183] width 363 height 101
click at [316, 136] on li "Internet-Based Communication: Uses TCP/IP and HTTP for seamless integration wit…" at bounding box center [380, 142] width 355 height 18
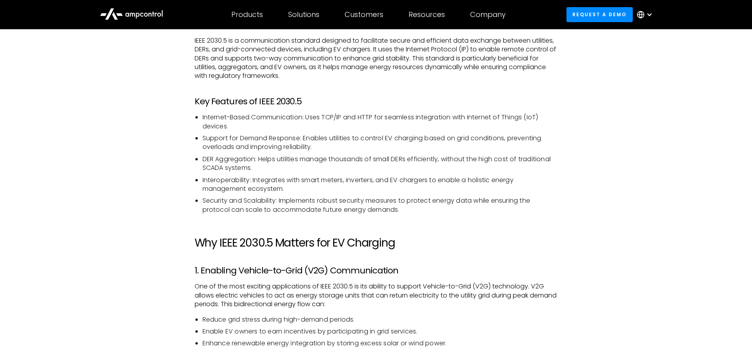
scroll to position [632, 0]
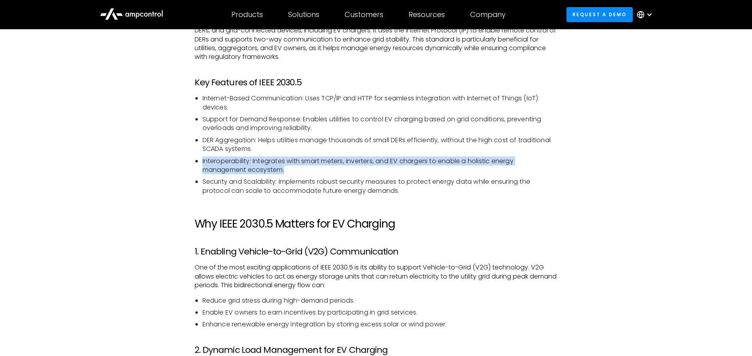
drag, startPoint x: 280, startPoint y: 147, endPoint x: 310, endPoint y: 170, distance: 37.7
click at [310, 170] on ul "Internet-Based Communication: Uses TCP/IP and HTTP for seamless integration wit…" at bounding box center [376, 144] width 363 height 101
click at [304, 173] on li "Interoperability: Integrates with smart meters, inverters, and EV chargers to e…" at bounding box center [380, 166] width 355 height 18
drag, startPoint x: 304, startPoint y: 173, endPoint x: 309, endPoint y: 146, distance: 27.3
click at [309, 146] on ul "Internet-Based Communication: Uses TCP/IP and HTTP for seamless integration wit…" at bounding box center [376, 144] width 363 height 101
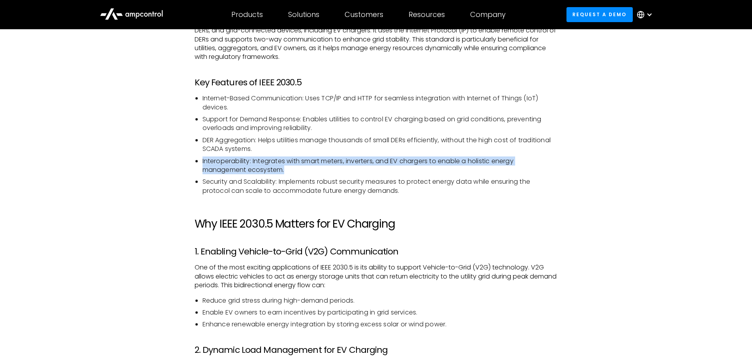
click at [309, 146] on li "DER Aggregation: Helps utilities manage thousands of small DERs efficiently, wi…" at bounding box center [380, 145] width 355 height 18
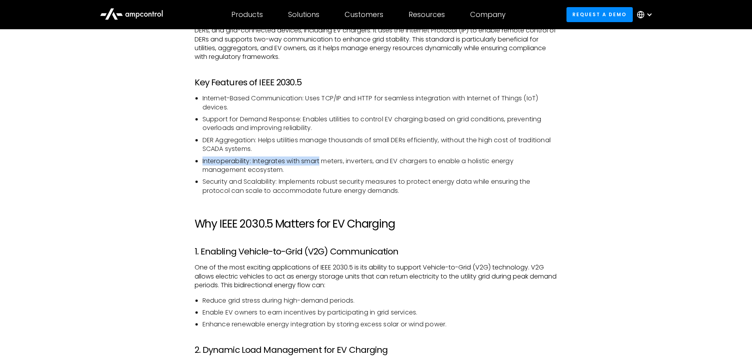
drag, startPoint x: 309, startPoint y: 146, endPoint x: 318, endPoint y: 163, distance: 19.1
click at [318, 163] on ul "Internet-Based Communication: Uses TCP/IP and HTTP for seamless integration wit…" at bounding box center [376, 144] width 363 height 101
click at [318, 163] on li "Interoperability: Integrates with smart meters, inverters, and EV chargers to e…" at bounding box center [380, 166] width 355 height 18
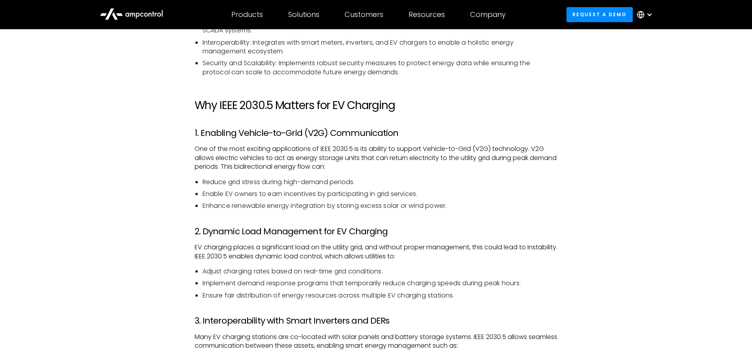
scroll to position [790, 0]
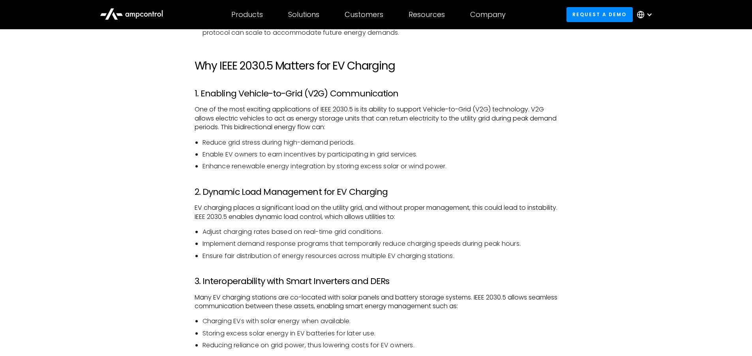
drag, startPoint x: 180, startPoint y: 133, endPoint x: 175, endPoint y: 131, distance: 4.6
drag, startPoint x: 175, startPoint y: 131, endPoint x: 164, endPoint y: 126, distance: 12.2
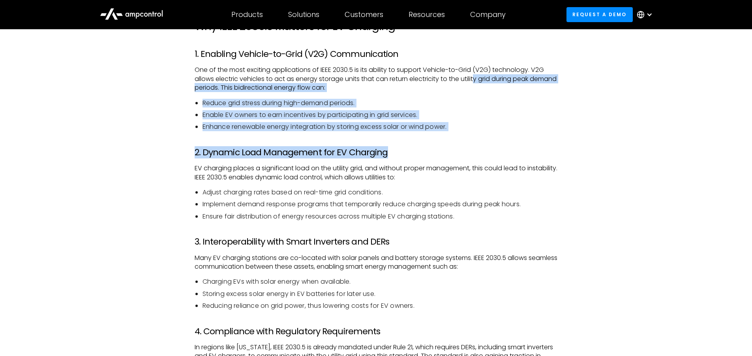
drag, startPoint x: 477, startPoint y: 79, endPoint x: 499, endPoint y: 152, distance: 76.3
click at [499, 152] on h3 "2. Dynamic Load Management for EV Charging" at bounding box center [376, 152] width 363 height 10
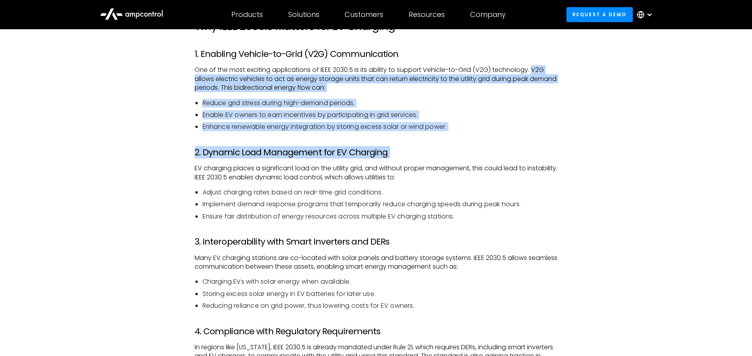
drag, startPoint x: 499, startPoint y: 152, endPoint x: 542, endPoint y: 69, distance: 93.8
click at [542, 69] on p "One of the most exciting applications of IEEE 2030.5 is its ability to support …" at bounding box center [376, 79] width 363 height 26
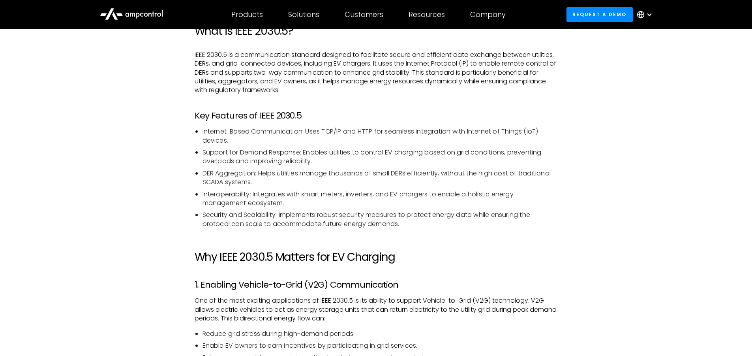
scroll to position [592, 0]
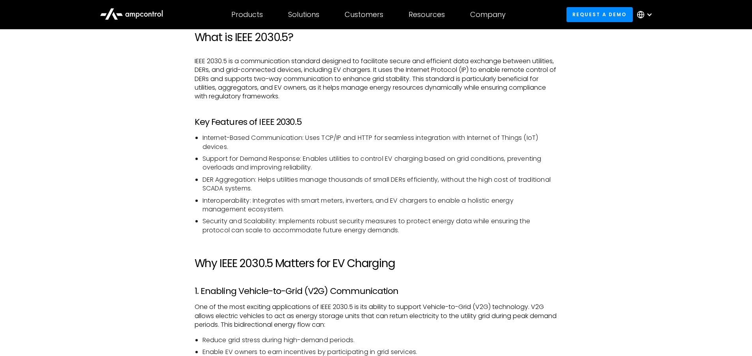
drag, startPoint x: 377, startPoint y: 222, endPoint x: 342, endPoint y: 209, distance: 36.7
click at [342, 209] on li "Interoperability: Integrates with smart meters, inverters, and EV chargers to e…" at bounding box center [380, 205] width 355 height 18
drag, startPoint x: 257, startPoint y: 121, endPoint x: 300, endPoint y: 122, distance: 42.7
click at [300, 122] on h3 "Key Features of IEEE 2030.5" at bounding box center [376, 122] width 363 height 10
copy h3 "IEEE 2030.5"
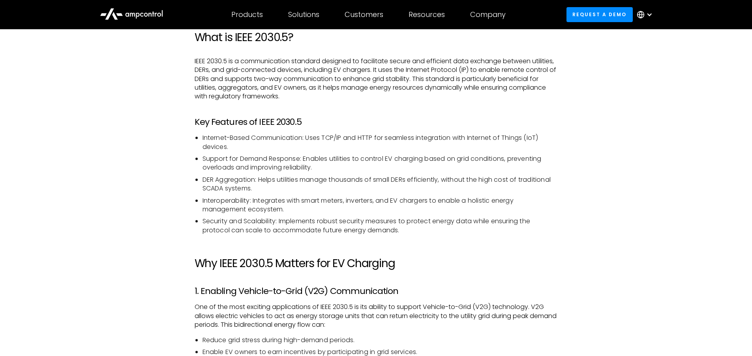
click at [490, 264] on h2 "Why IEEE 2030.5 Matters for EV Charging" at bounding box center [376, 263] width 363 height 13
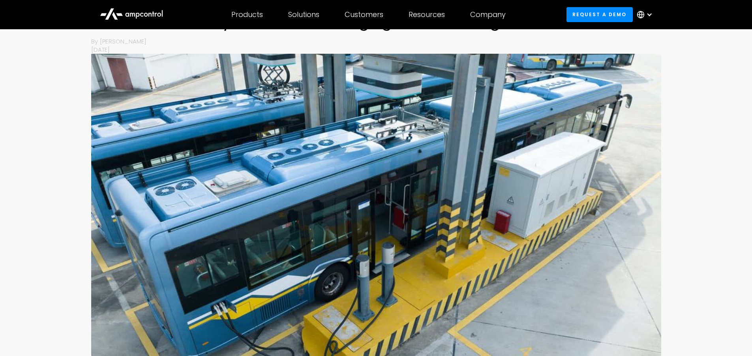
scroll to position [0, 0]
